Goal: Transaction & Acquisition: Book appointment/travel/reservation

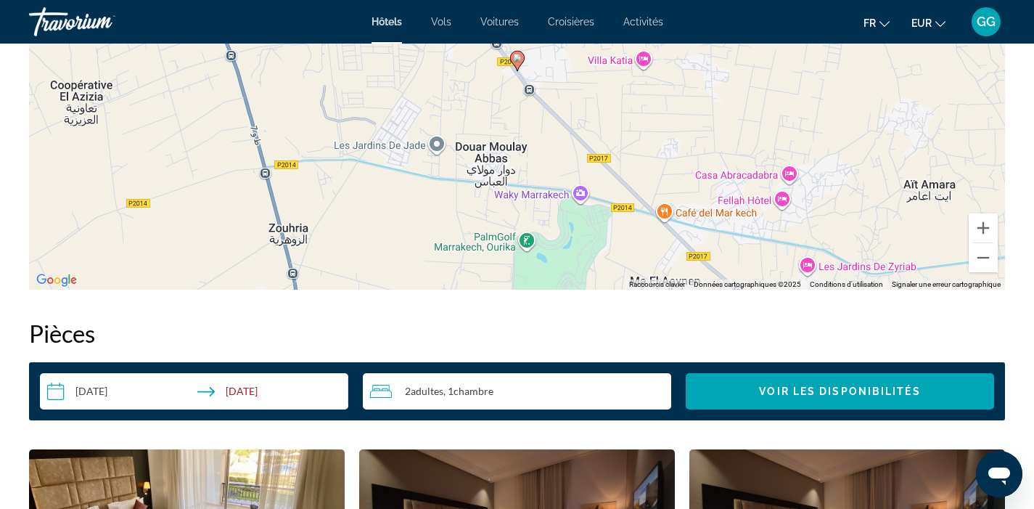
scroll to position [1369, 0]
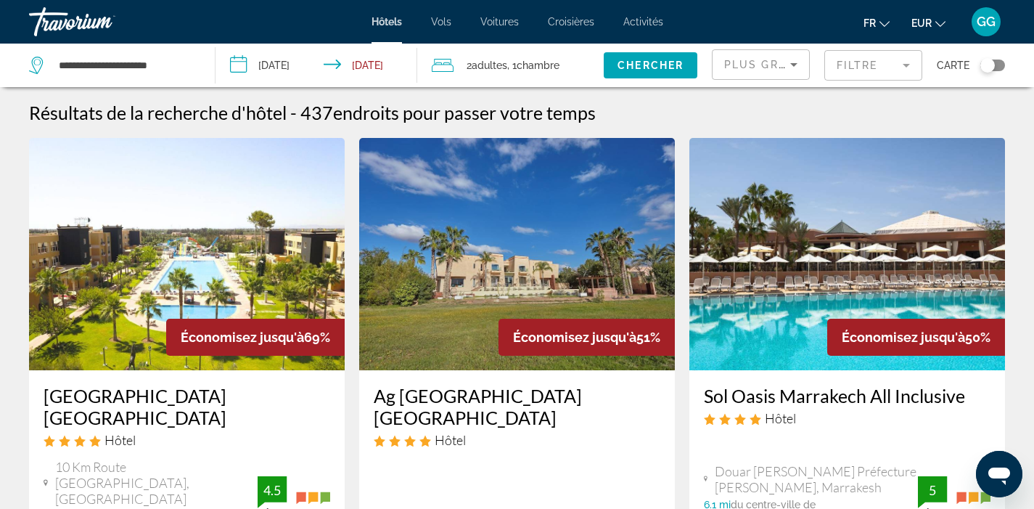
click at [859, 72] on mat-form-field "Filtre" at bounding box center [873, 65] width 98 height 30
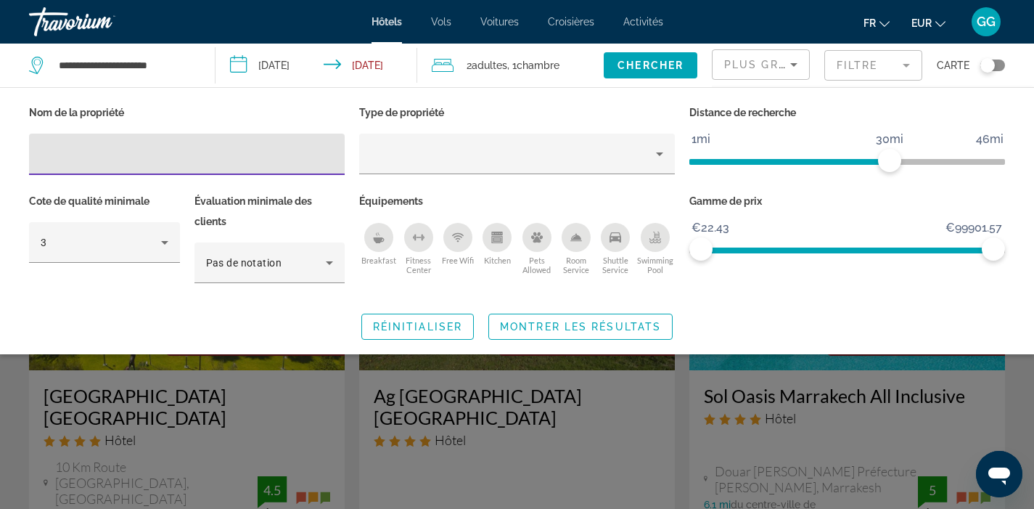
click at [375, 239] on icon "Breakfast" at bounding box center [379, 240] width 11 height 6
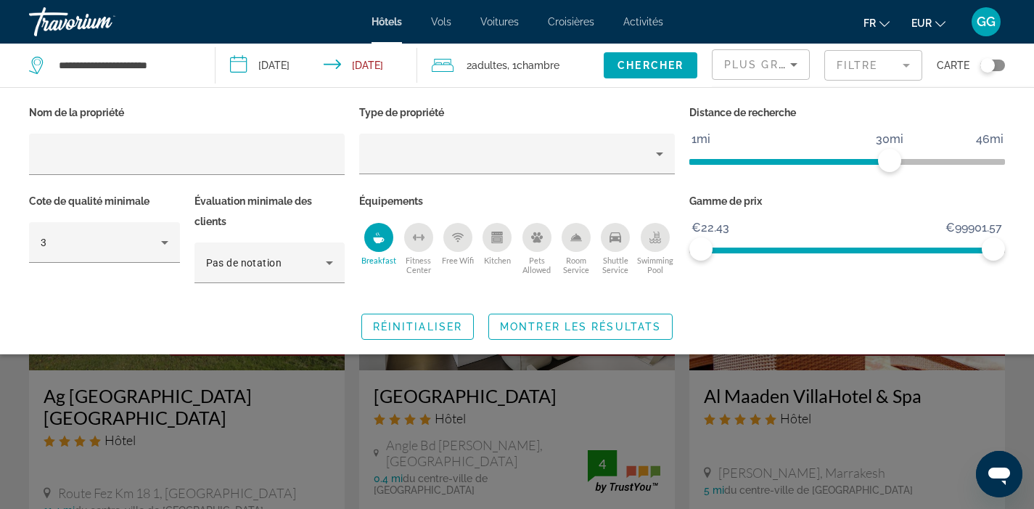
click at [452, 238] on icon "Free Wifi" at bounding box center [458, 237] width 12 height 12
click at [532, 240] on icon "Pets Allowed" at bounding box center [537, 237] width 12 height 12
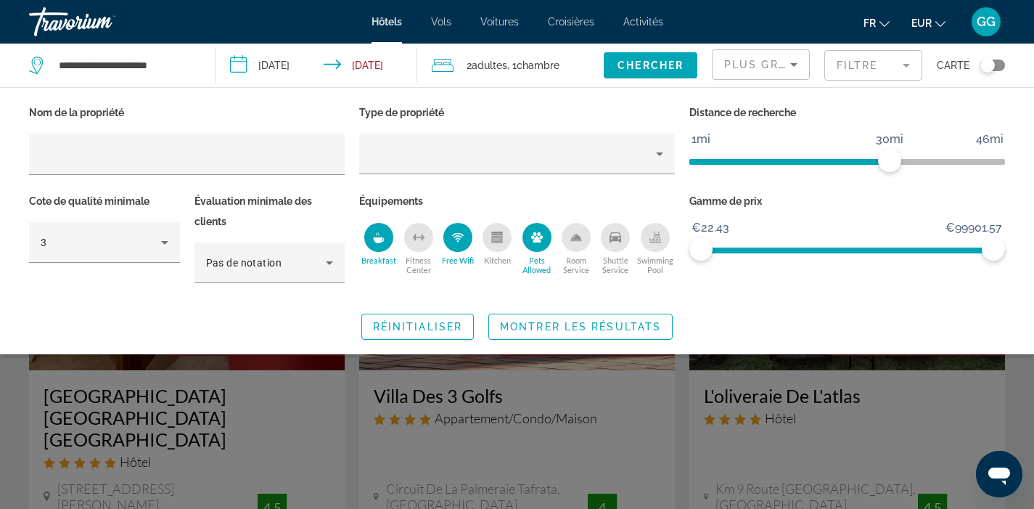
click at [578, 239] on icon "Room Service" at bounding box center [576, 237] width 12 height 12
click at [649, 236] on icon "Swimming Pool" at bounding box center [655, 237] width 12 height 12
click at [614, 234] on icon "Shuttle Service" at bounding box center [616, 237] width 12 height 12
click at [588, 324] on span "Montrer les résultats" at bounding box center [580, 327] width 161 height 12
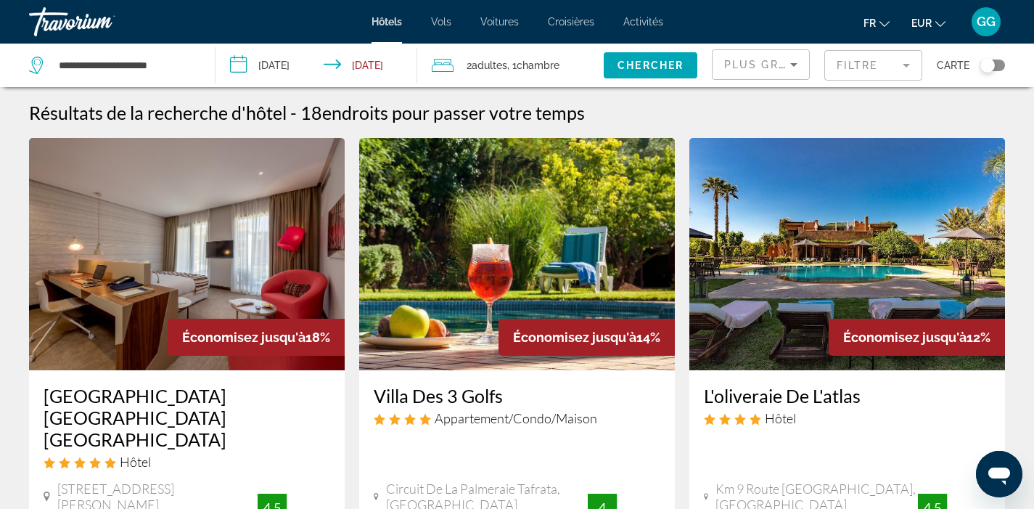
click at [856, 73] on mat-form-field "Filtre" at bounding box center [873, 65] width 98 height 30
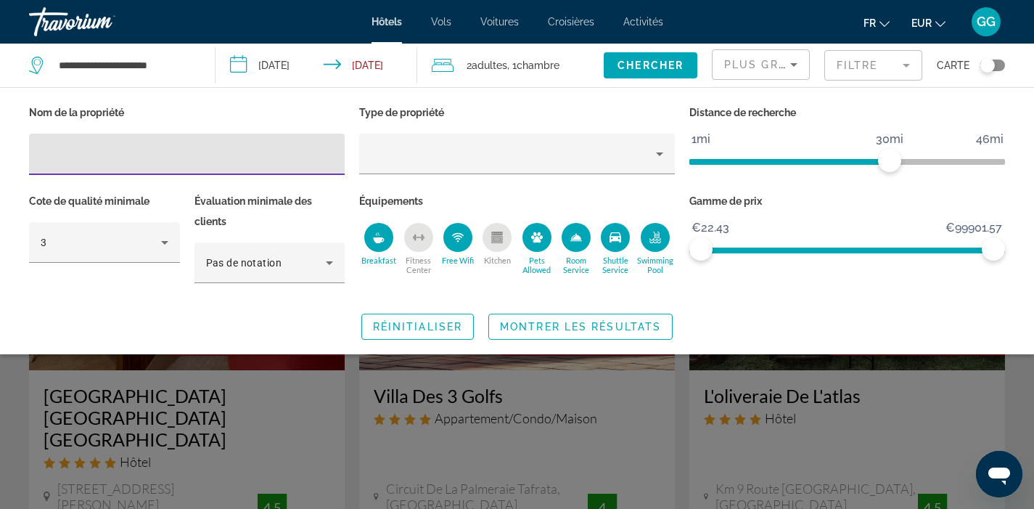
click at [536, 239] on icon "Pets Allowed" at bounding box center [537, 237] width 12 height 10
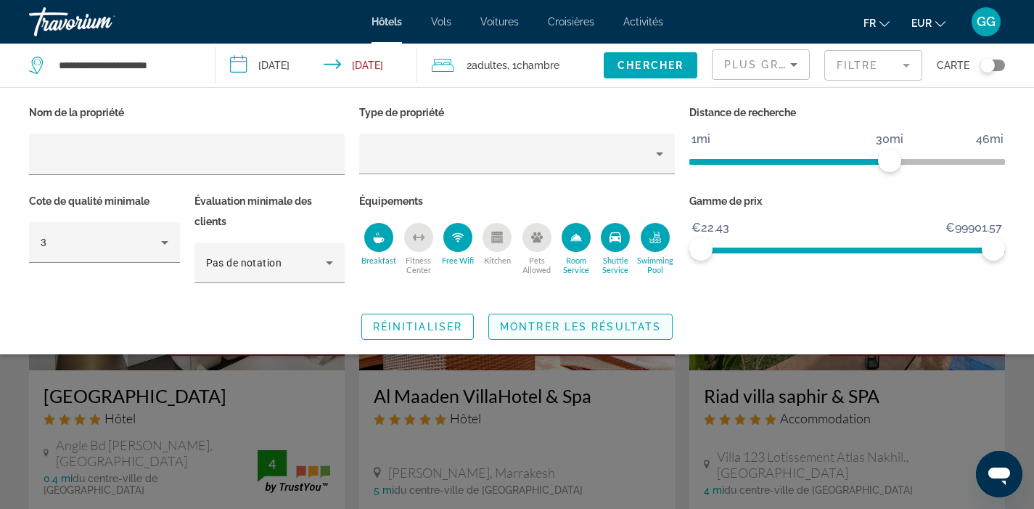
click at [563, 325] on span "Montrer les résultats" at bounding box center [580, 327] width 161 height 12
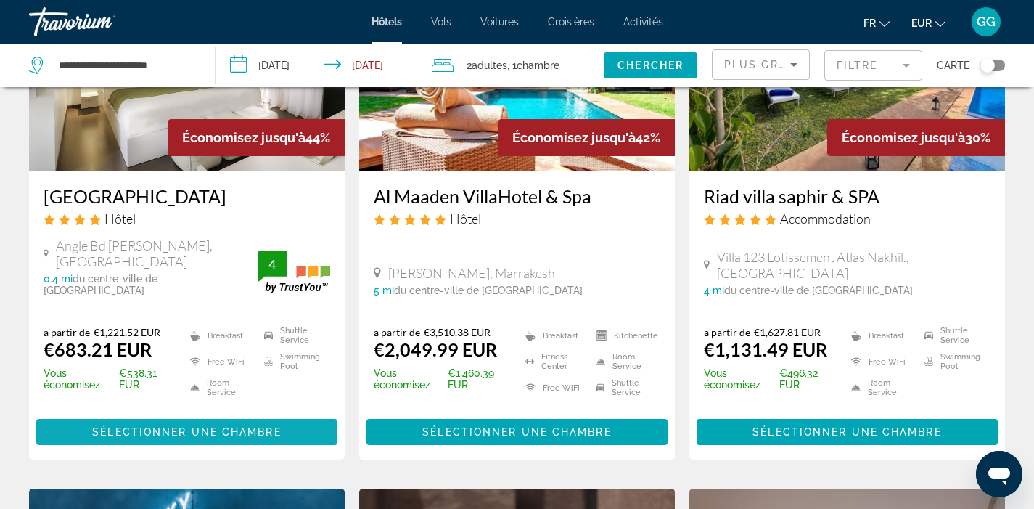
scroll to position [200, 0]
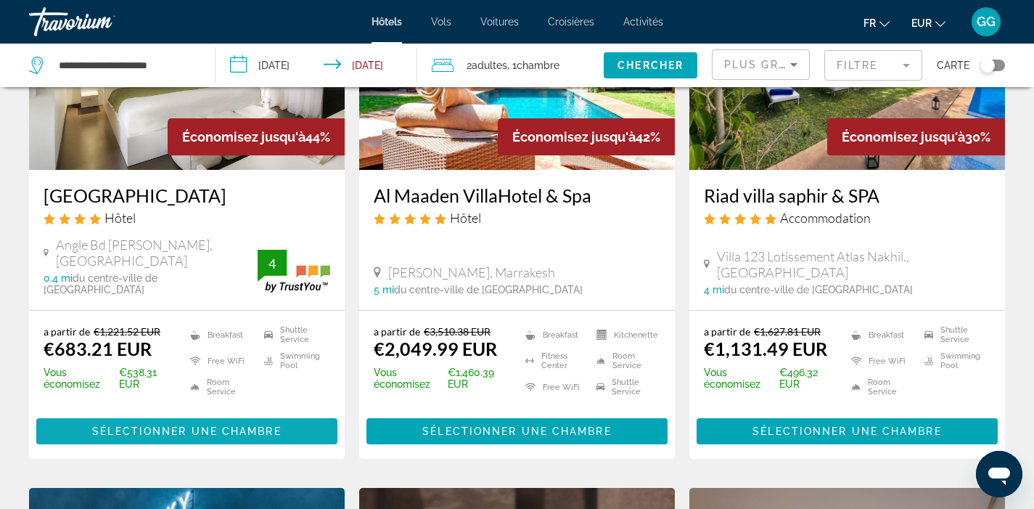
click at [160, 425] on span "Sélectionner une chambre" at bounding box center [186, 431] width 189 height 12
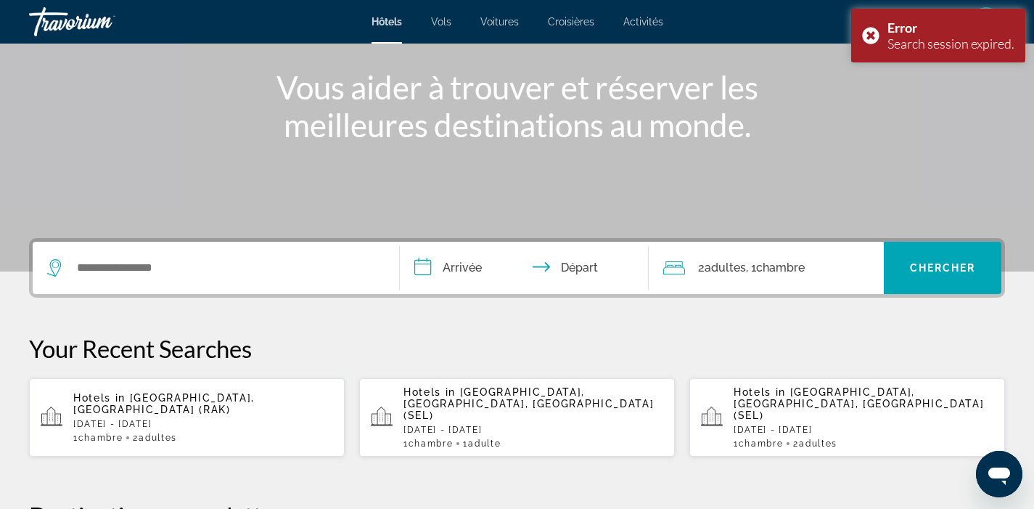
scroll to position [186, 0]
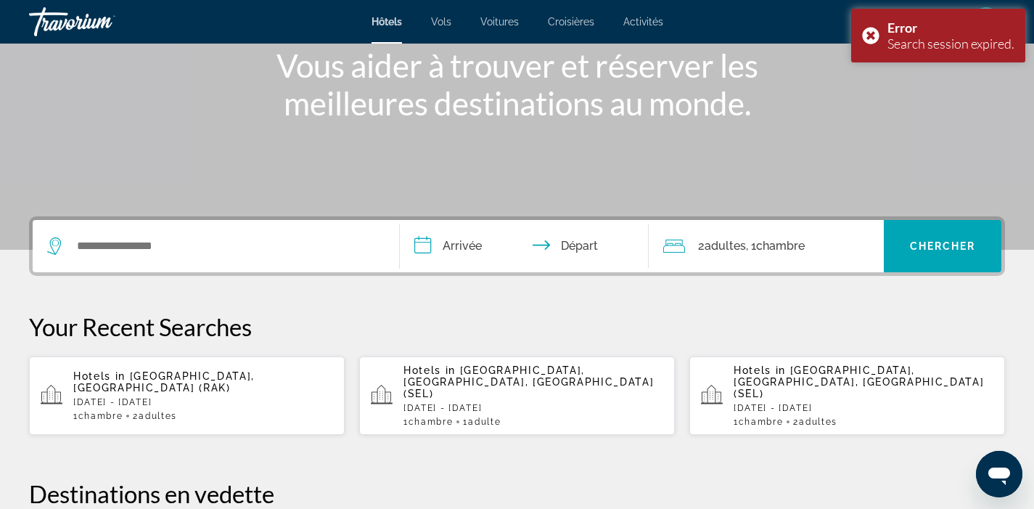
click at [167, 411] on span "Adultes" at bounding box center [158, 416] width 38 height 10
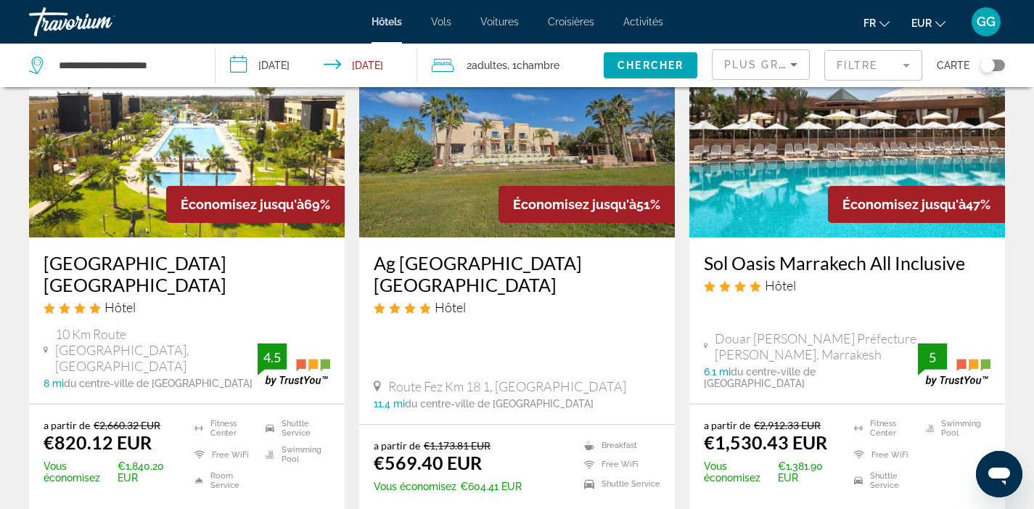
scroll to position [129, 0]
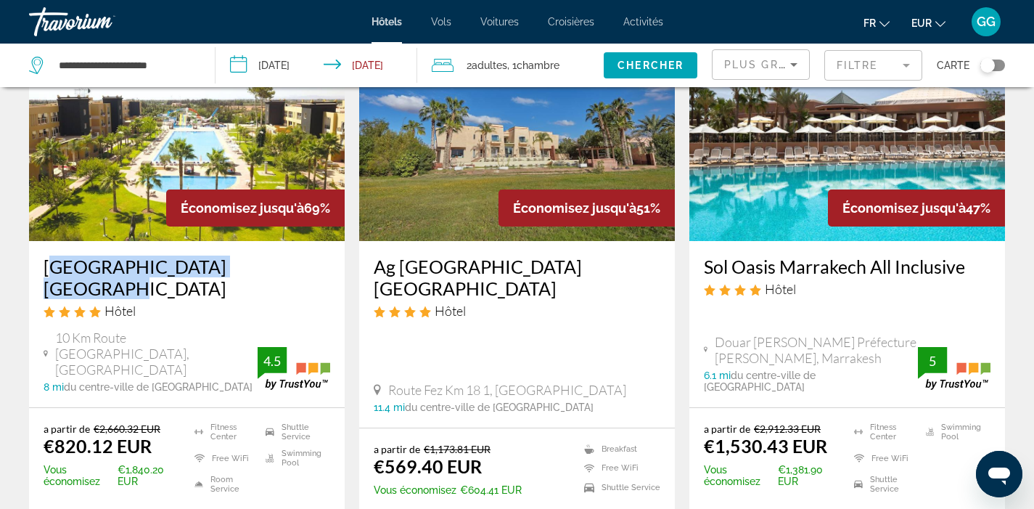
drag, startPoint x: 39, startPoint y: 265, endPoint x: 268, endPoint y: 257, distance: 228.7
click at [268, 257] on div "[GEOGRAPHIC_DATA] [GEOGRAPHIC_DATA] Hôtel 10 Km Route [GEOGRAPHIC_DATA], [GEOGR…" at bounding box center [187, 324] width 316 height 166
copy h3 "[GEOGRAPHIC_DATA] [GEOGRAPHIC_DATA]"
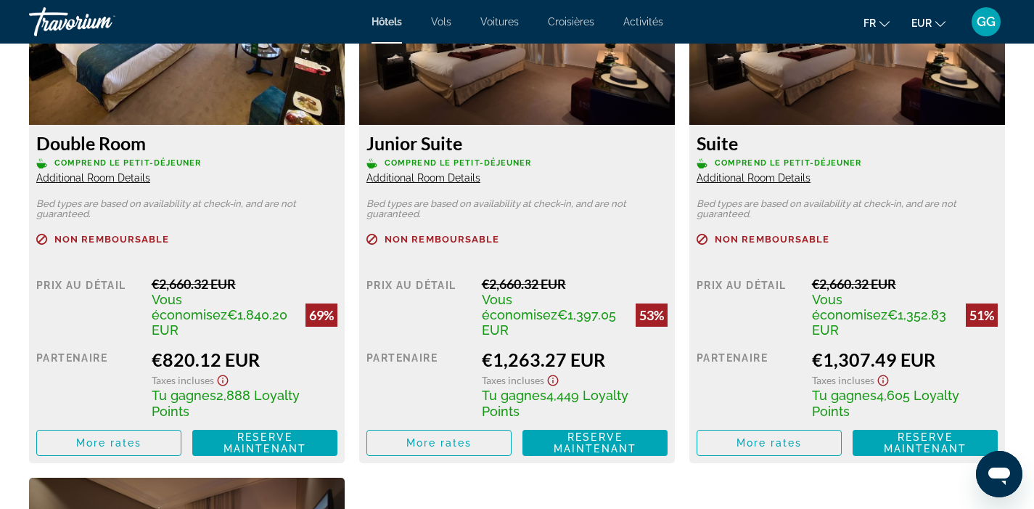
scroll to position [2112, 0]
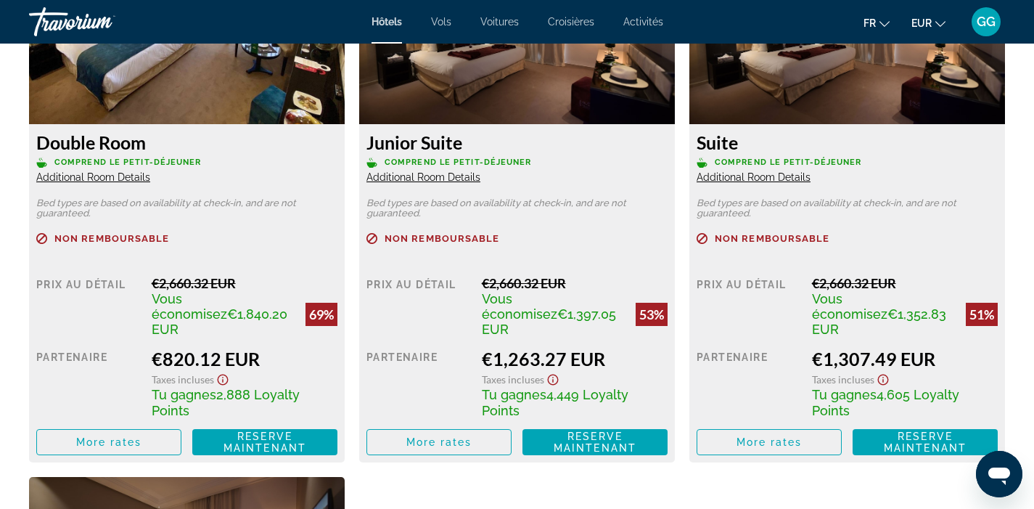
click at [119, 179] on span "Additional Room Details" at bounding box center [93, 177] width 114 height 12
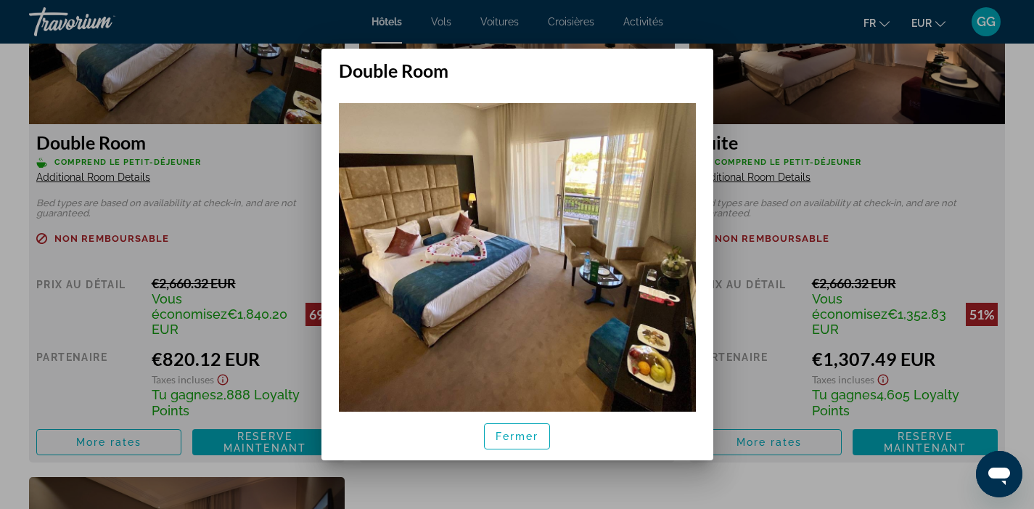
scroll to position [33, 0]
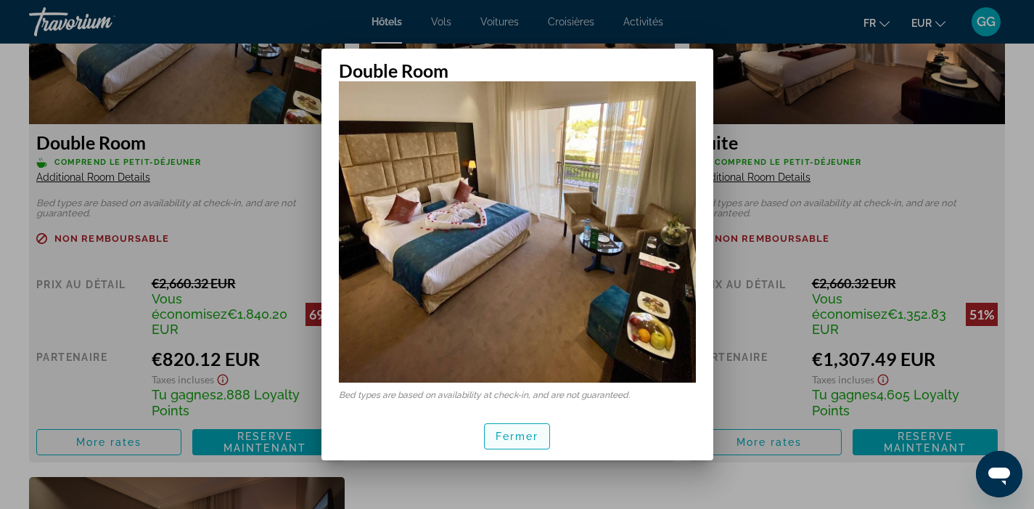
click at [504, 432] on span "Fermer" at bounding box center [518, 436] width 44 height 12
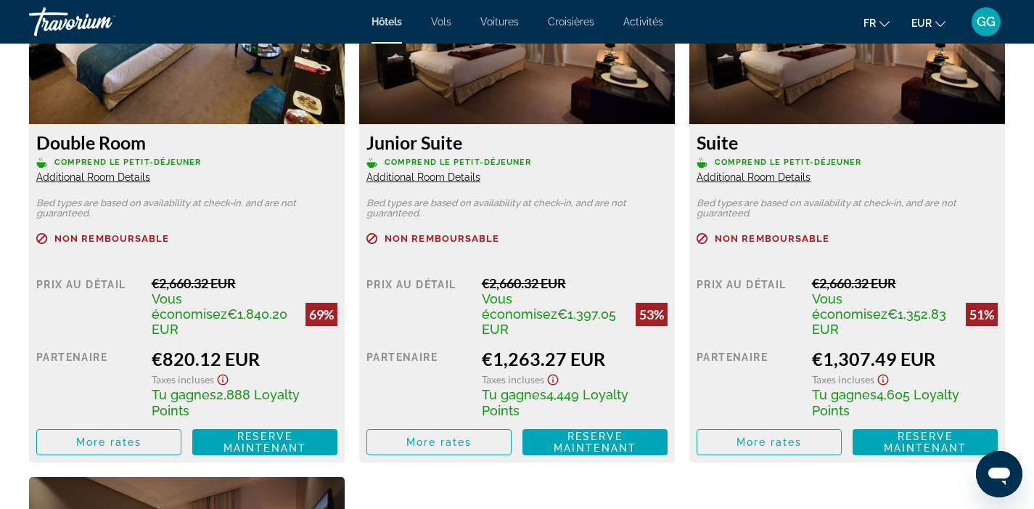
scroll to position [2112, 0]
click at [112, 436] on span "More rates" at bounding box center [109, 442] width 66 height 12
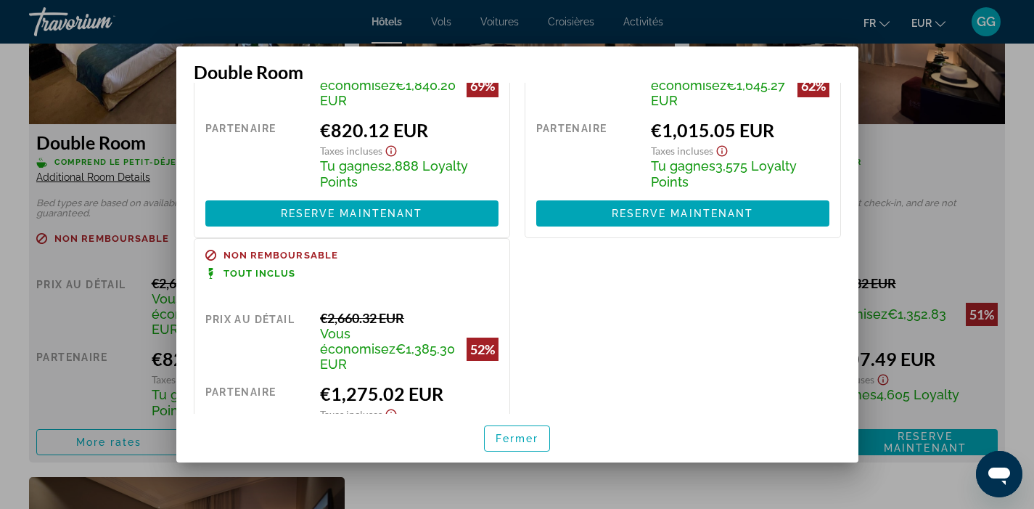
scroll to position [131, 0]
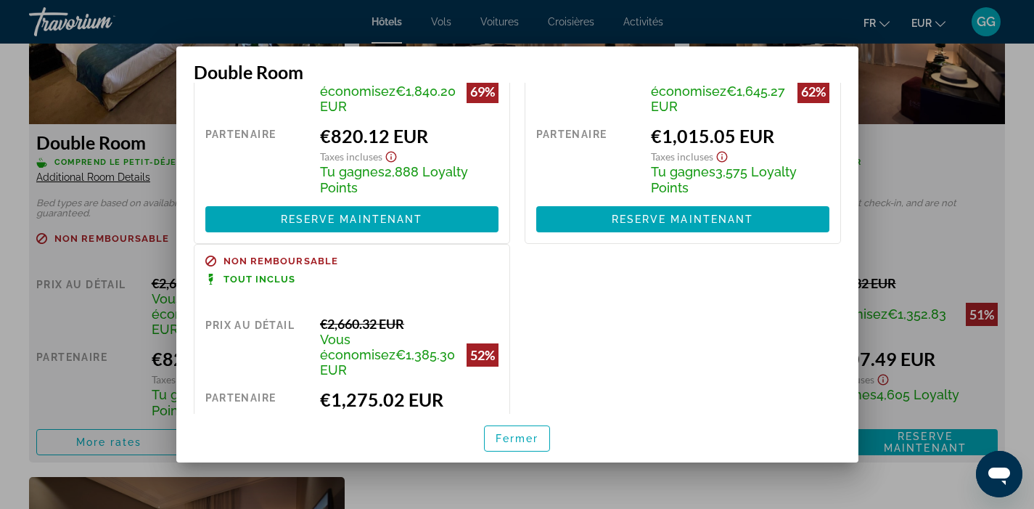
click at [936, 305] on div at bounding box center [517, 254] width 1034 height 509
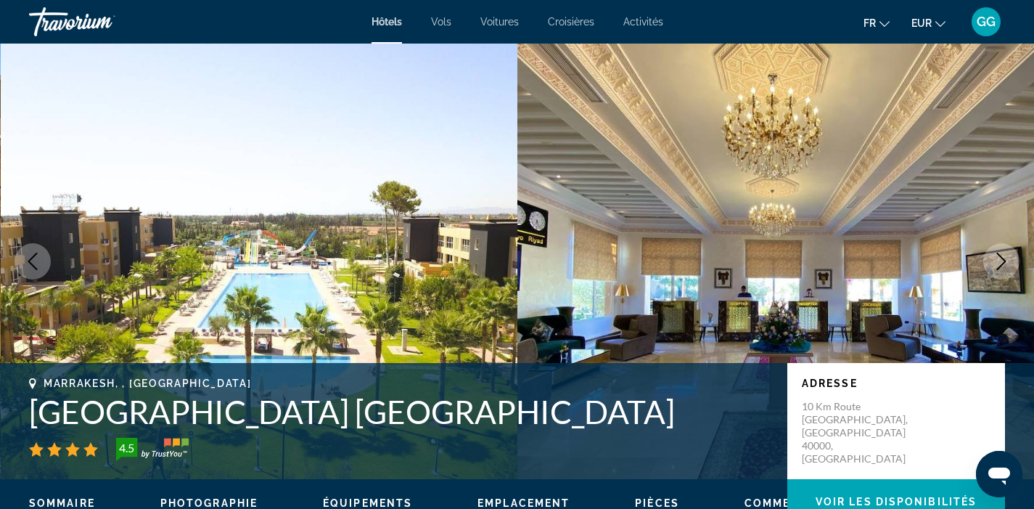
scroll to position [2112, 0]
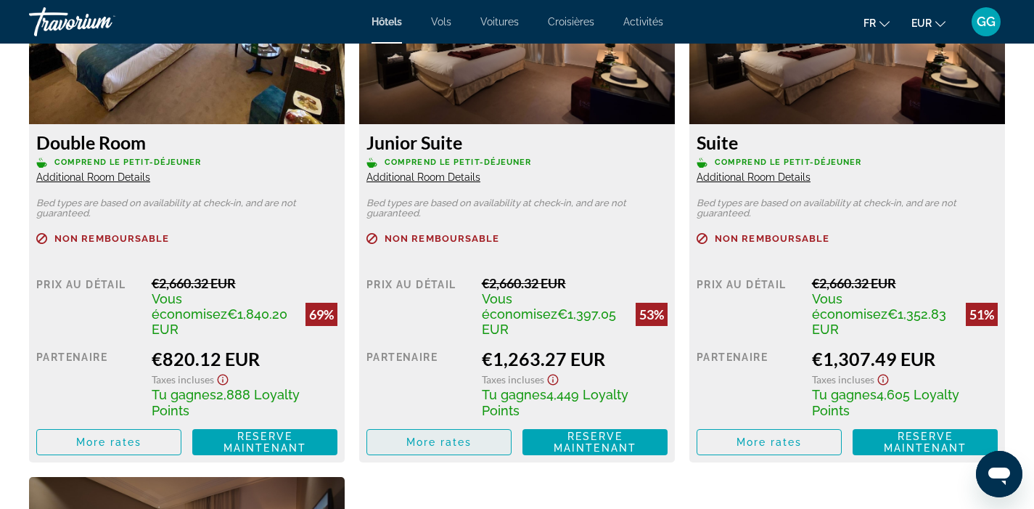
click at [425, 436] on span "More rates" at bounding box center [439, 442] width 66 height 12
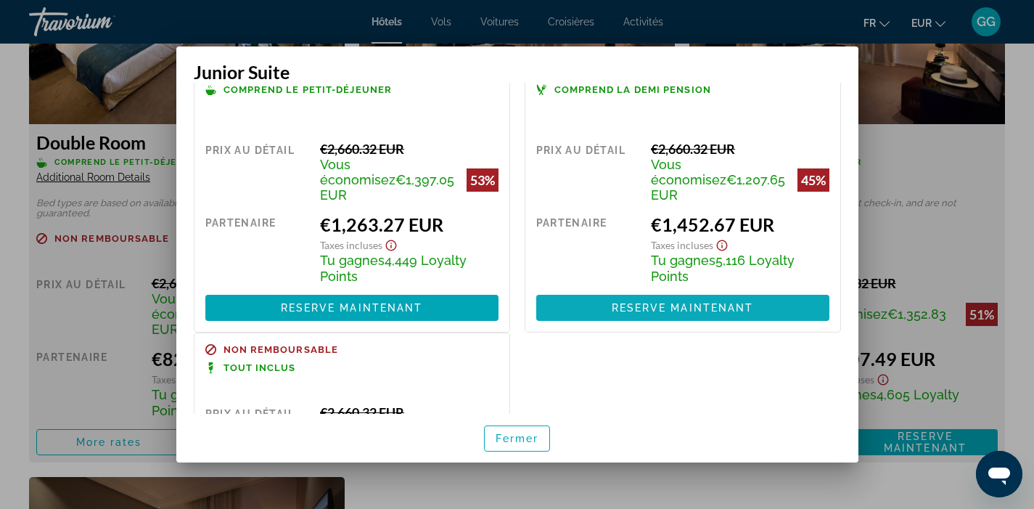
scroll to position [0, 0]
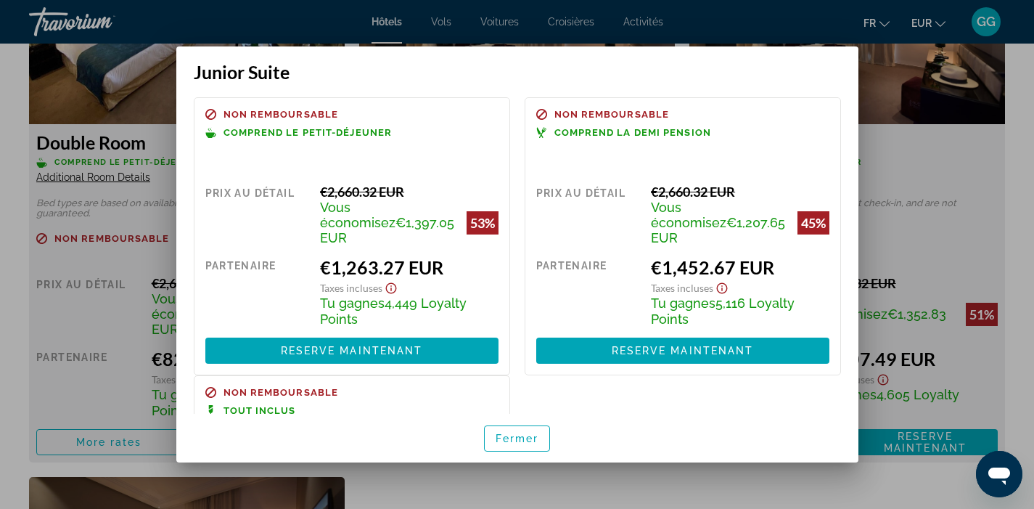
click at [924, 319] on div at bounding box center [517, 254] width 1034 height 509
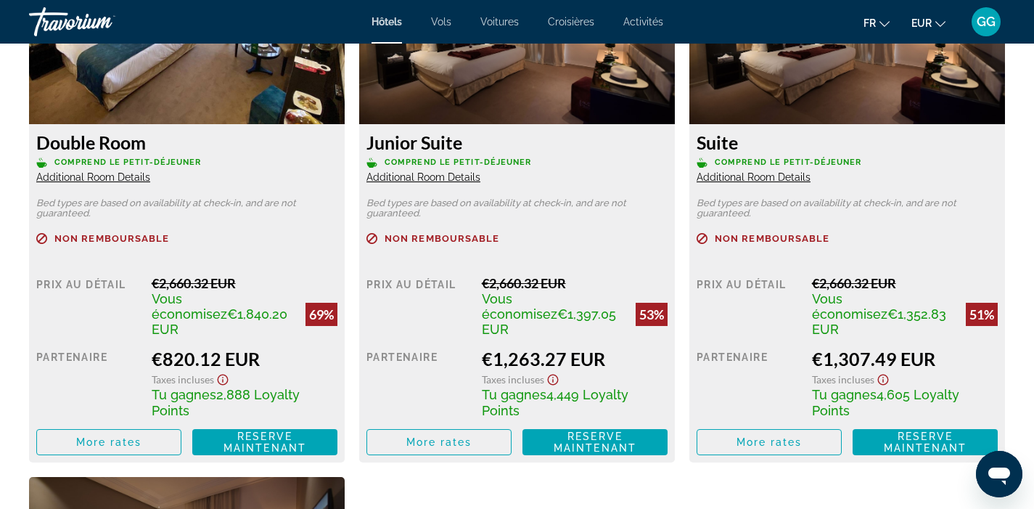
scroll to position [2112, 0]
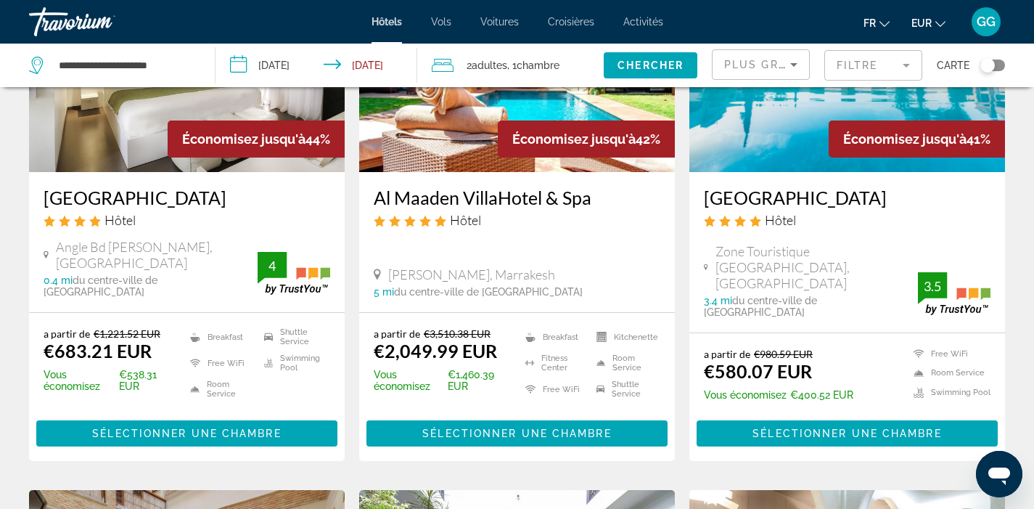
scroll to position [776, 0]
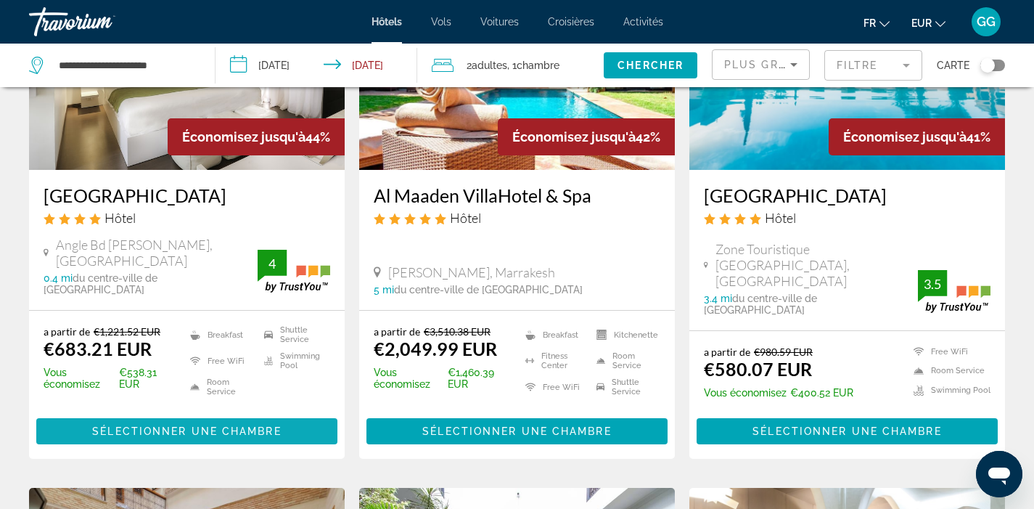
click at [184, 425] on span "Sélectionner une chambre" at bounding box center [186, 431] width 189 height 12
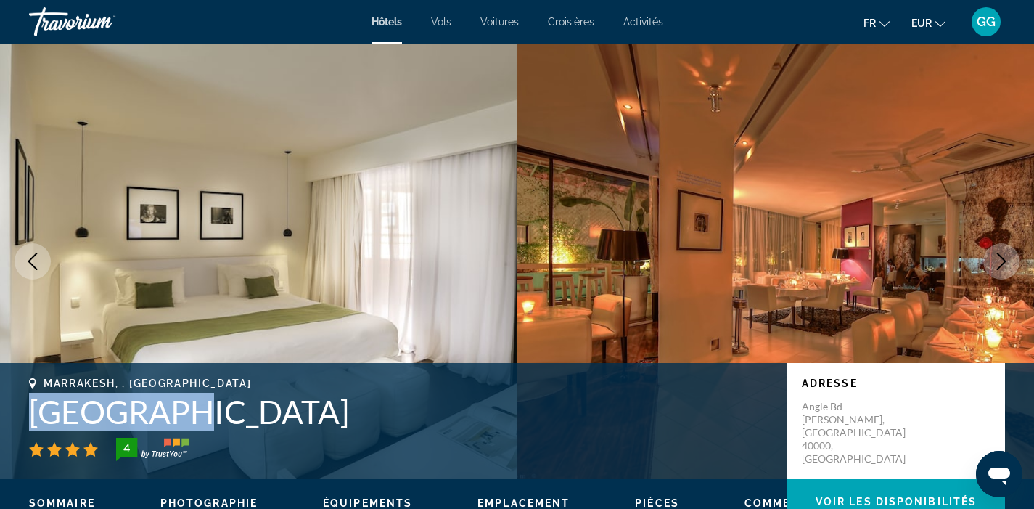
drag, startPoint x: 30, startPoint y: 409, endPoint x: 186, endPoint y: 419, distance: 157.0
click at [186, 419] on h1 "[GEOGRAPHIC_DATA]" at bounding box center [401, 412] width 744 height 38
copy h1 "[GEOGRAPHIC_DATA]"
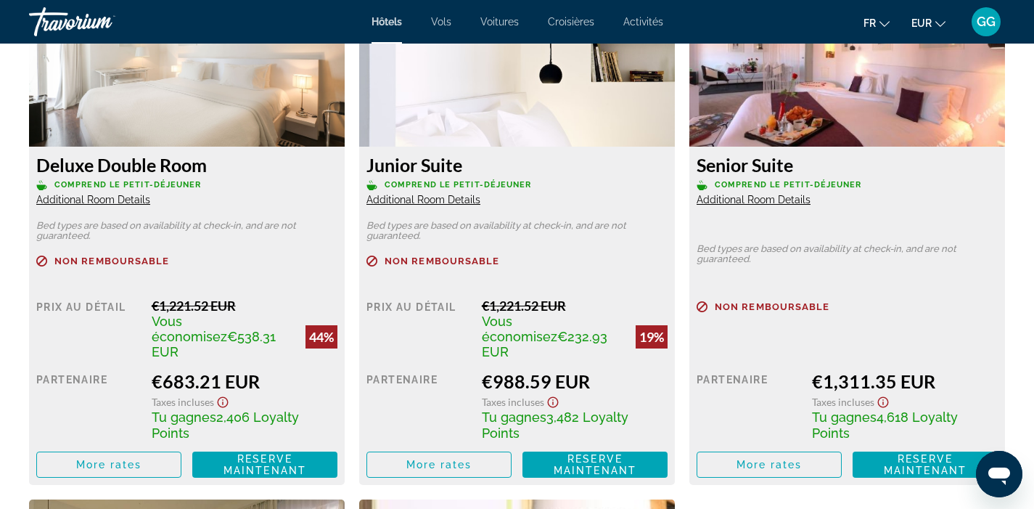
scroll to position [2113, 0]
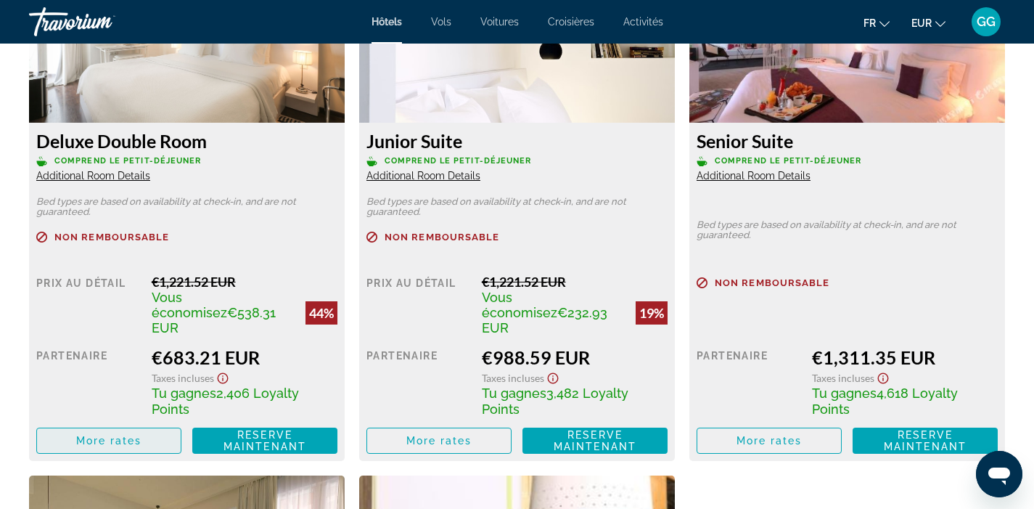
click at [130, 435] on span "More rates" at bounding box center [109, 441] width 66 height 12
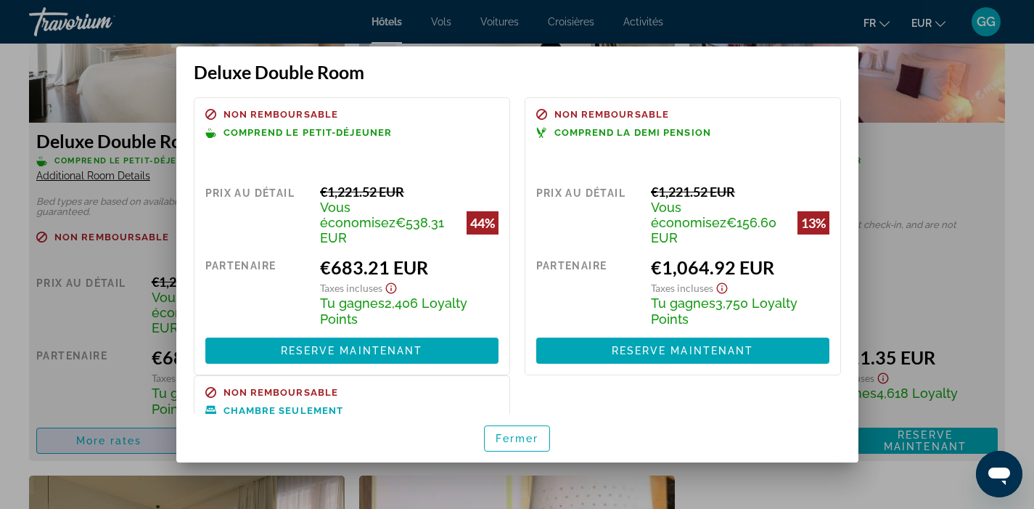
scroll to position [0, 0]
click at [911, 125] on div at bounding box center [517, 254] width 1034 height 509
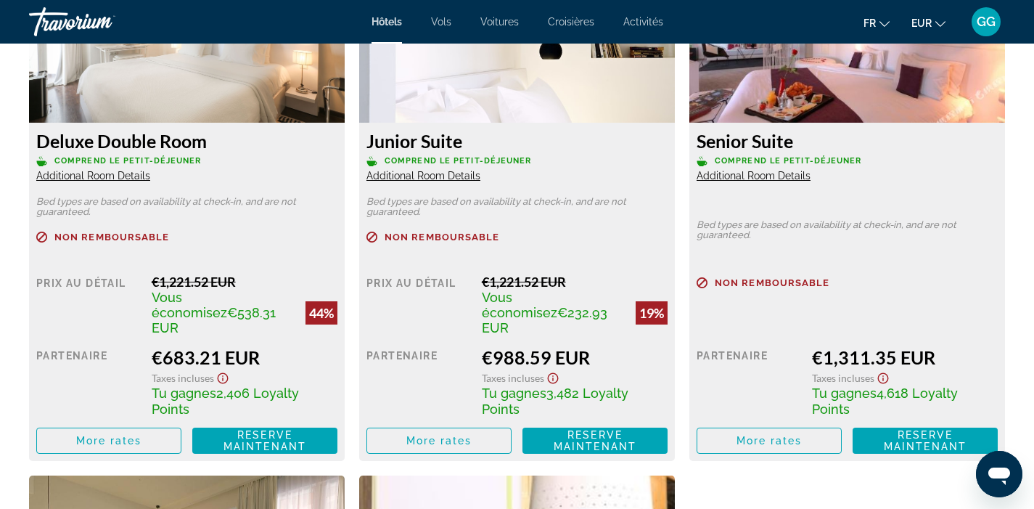
scroll to position [2113, 0]
click at [308, 429] on span "Reserve maintenant Plus disponible" at bounding box center [265, 440] width 122 height 23
